Goal: Transaction & Acquisition: Obtain resource

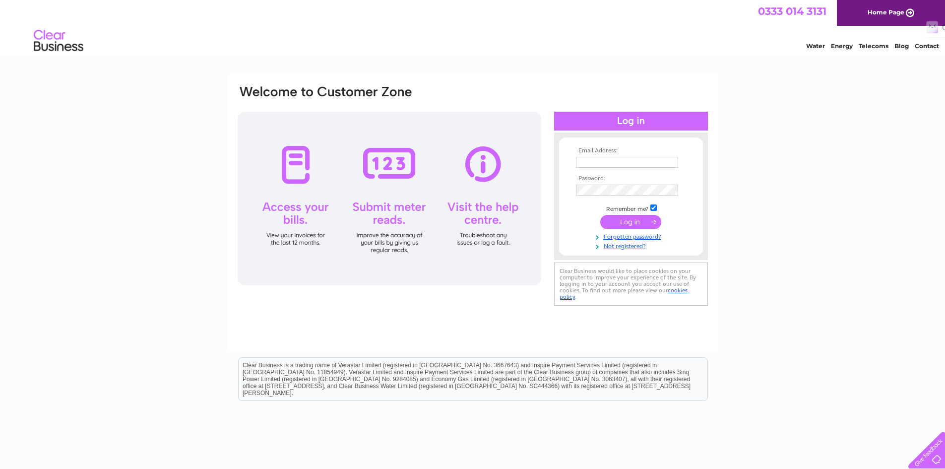
type input "[EMAIL_ADDRESS][DOMAIN_NAME]"
click at [631, 221] on input "submit" at bounding box center [630, 222] width 61 height 14
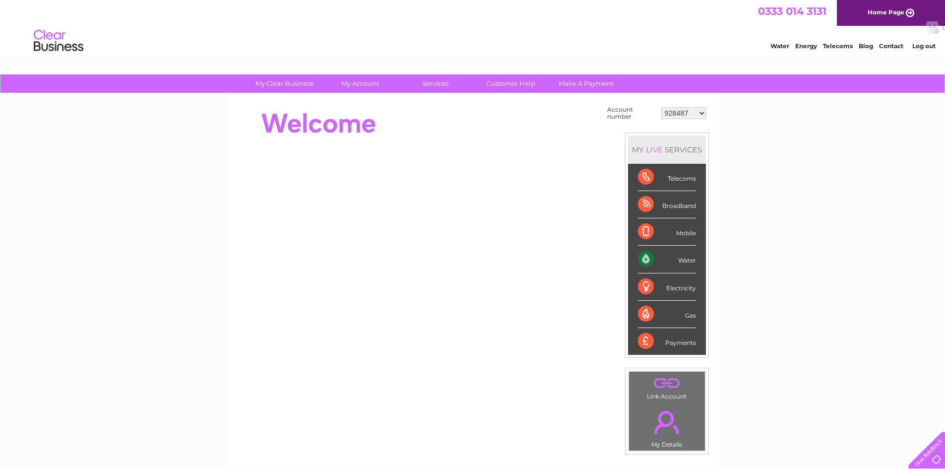
click at [702, 114] on select "928487 944323 974389 976490 1117295 1119549 30284263 30299296 30317324 30317633…" at bounding box center [683, 113] width 45 height 12
select select "1117295"
click at [661, 107] on select "928487 944323 974389 976490 1117295 1119549 30284263 30299296 30317324 30317633…" at bounding box center [683, 113] width 45 height 12
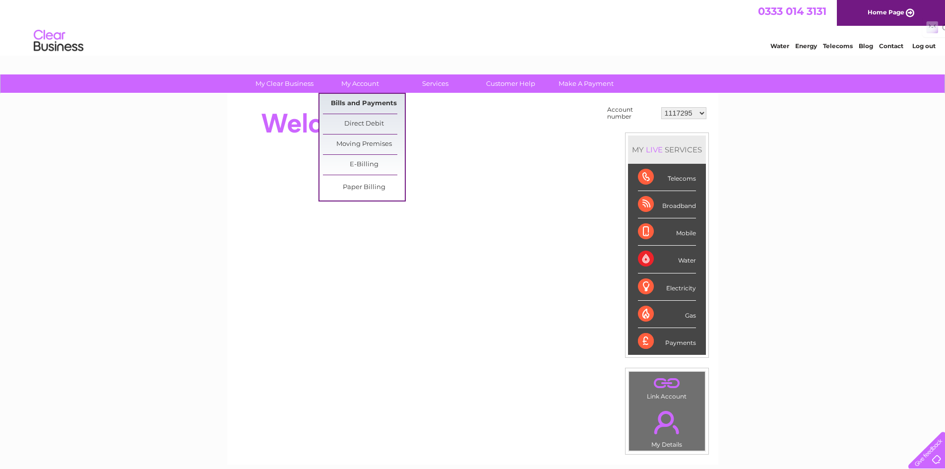
click at [367, 102] on link "Bills and Payments" at bounding box center [364, 104] width 82 height 20
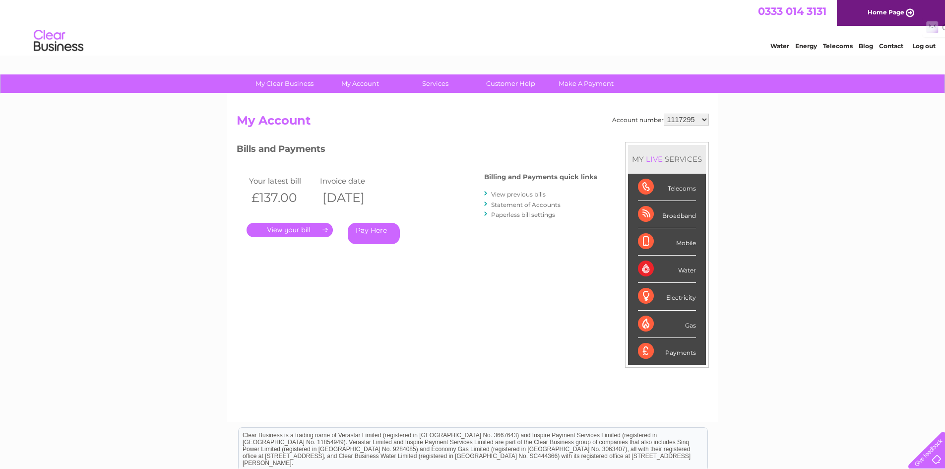
click at [306, 229] on link "." at bounding box center [289, 230] width 86 height 14
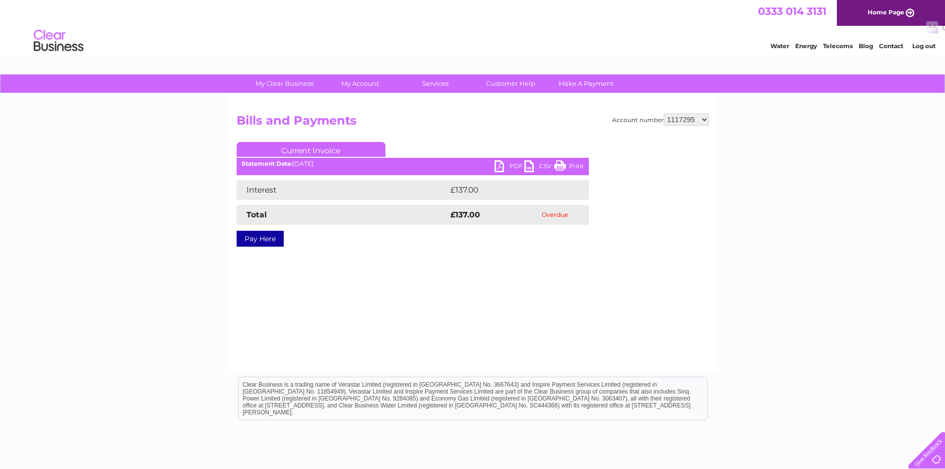
click at [519, 164] on link "PDF" at bounding box center [509, 167] width 30 height 14
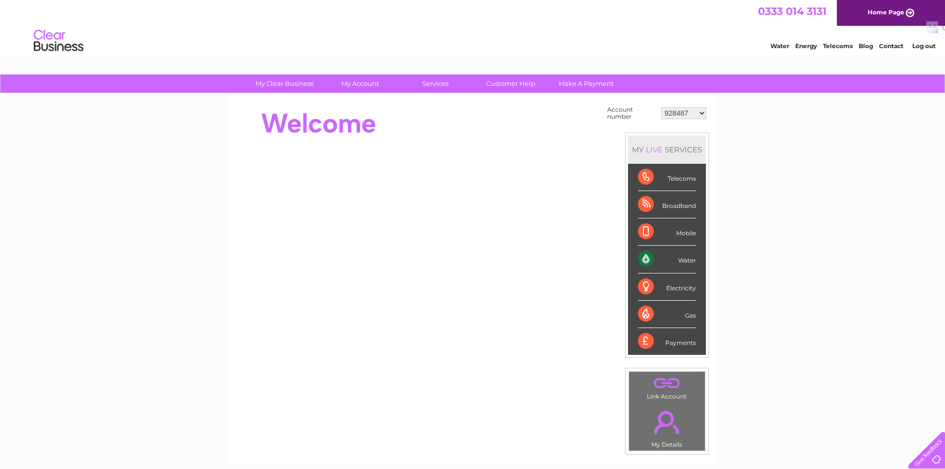
click at [922, 47] on link "Log out" at bounding box center [923, 45] width 23 height 7
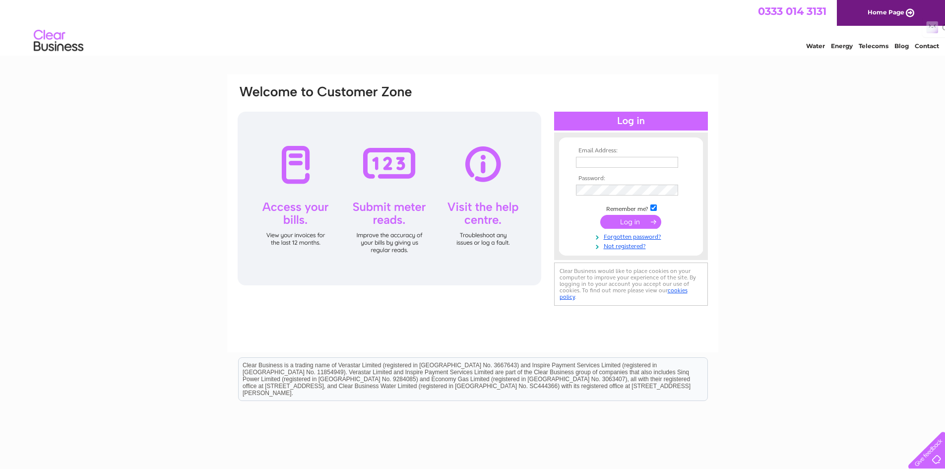
type input "[EMAIL_ADDRESS][DOMAIN_NAME]"
click at [629, 161] on input "[EMAIL_ADDRESS][DOMAIN_NAME]" at bounding box center [627, 162] width 102 height 11
click at [629, 161] on input "[EMAIL_ADDRESS][DOMAIN_NAME]" at bounding box center [627, 163] width 103 height 12
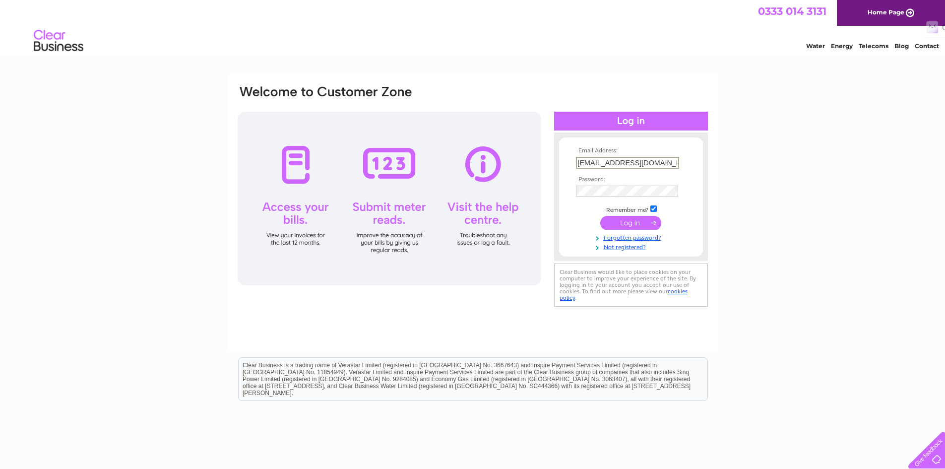
click at [629, 161] on input "[EMAIL_ADDRESS][DOMAIN_NAME]" at bounding box center [627, 163] width 103 height 12
click at [638, 163] on input "[EMAIL_ADDRESS][DOMAIN_NAME]" at bounding box center [627, 163] width 103 height 12
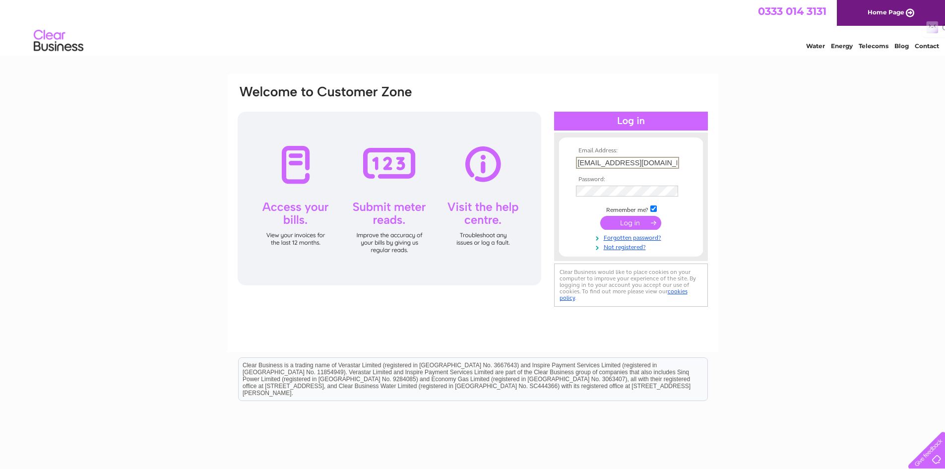
click at [638, 163] on input "[EMAIL_ADDRESS][DOMAIN_NAME]" at bounding box center [627, 163] width 103 height 12
